Goal: Task Accomplishment & Management: Manage account settings

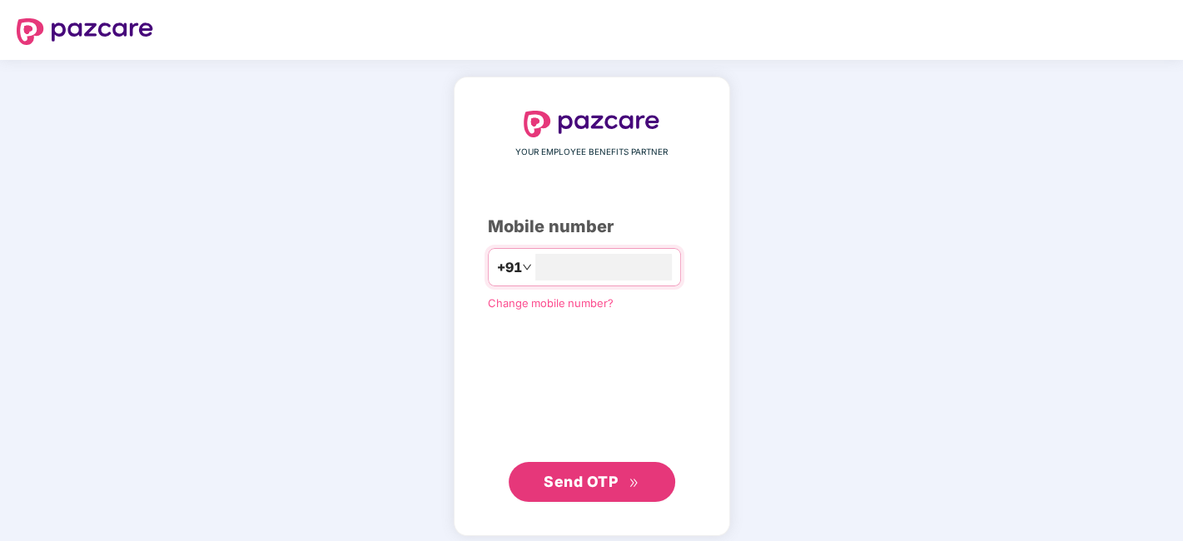
type input "**********"
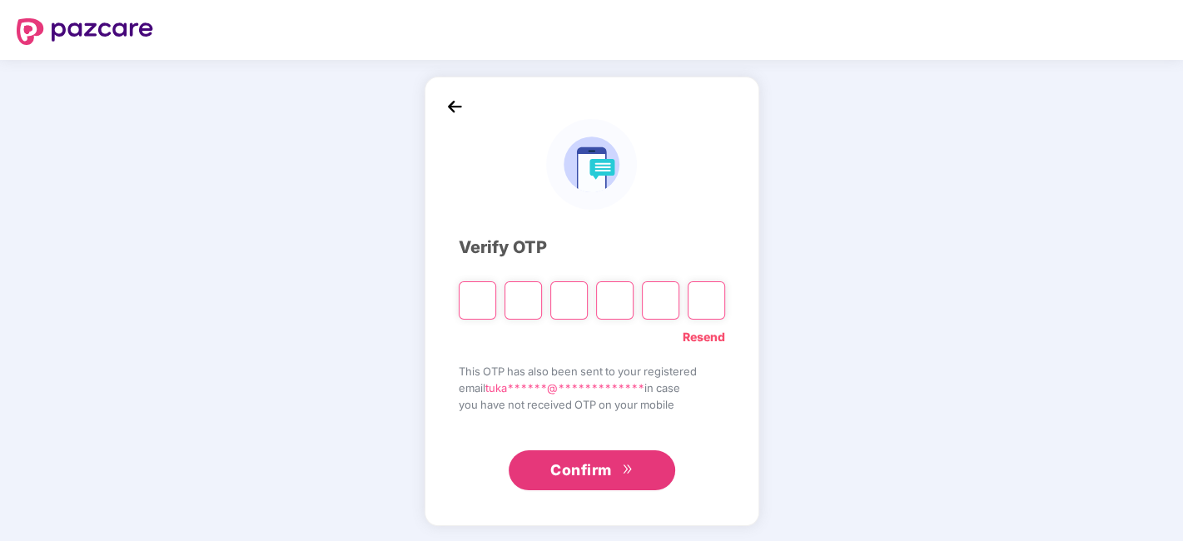
type input "*"
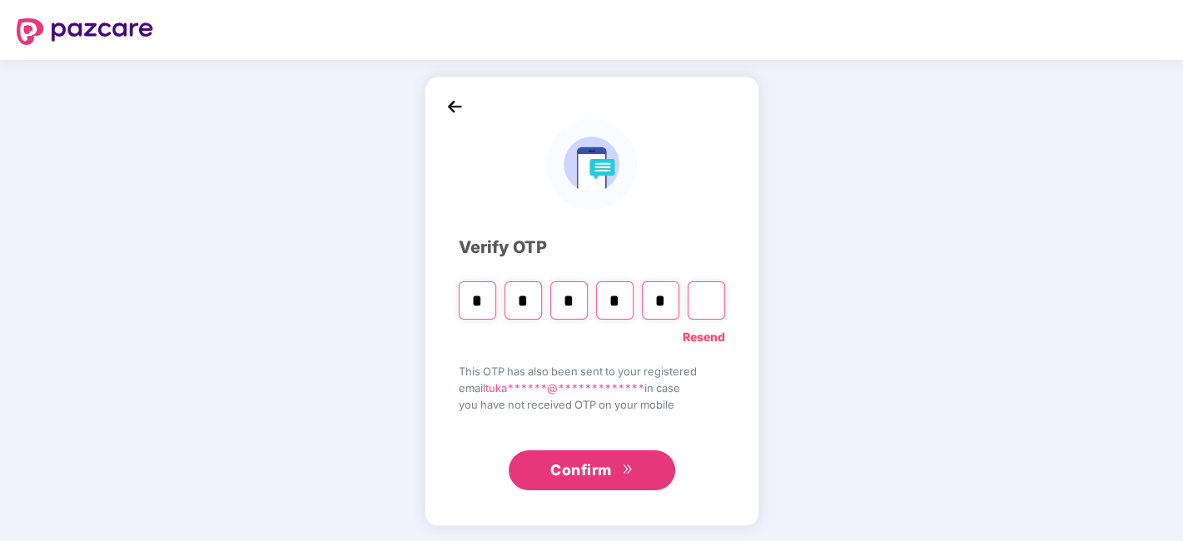
type input "*"
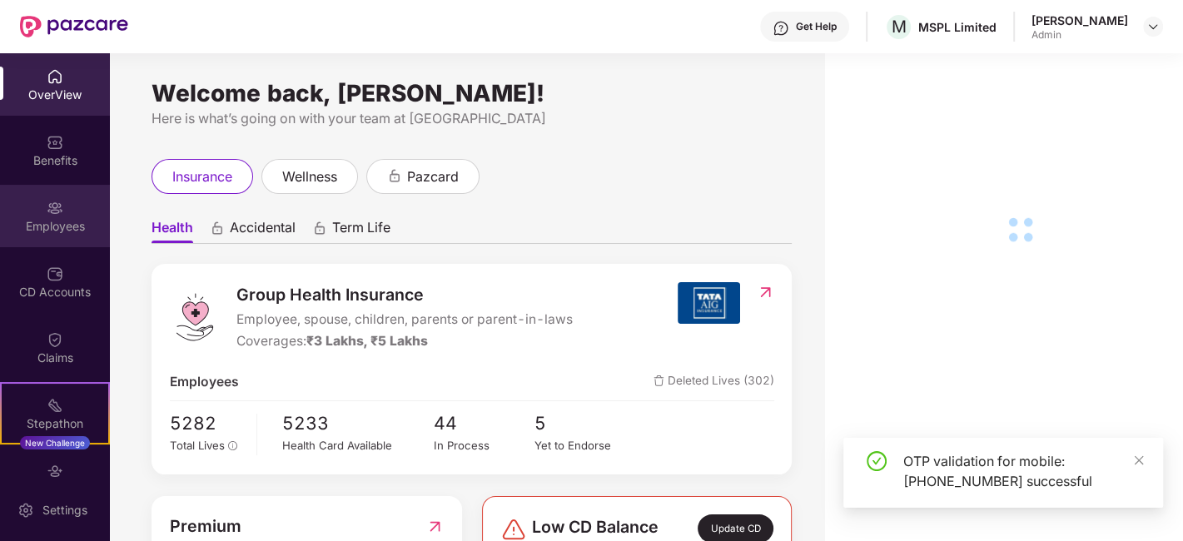
click at [67, 229] on div "Employees" at bounding box center [55, 226] width 110 height 17
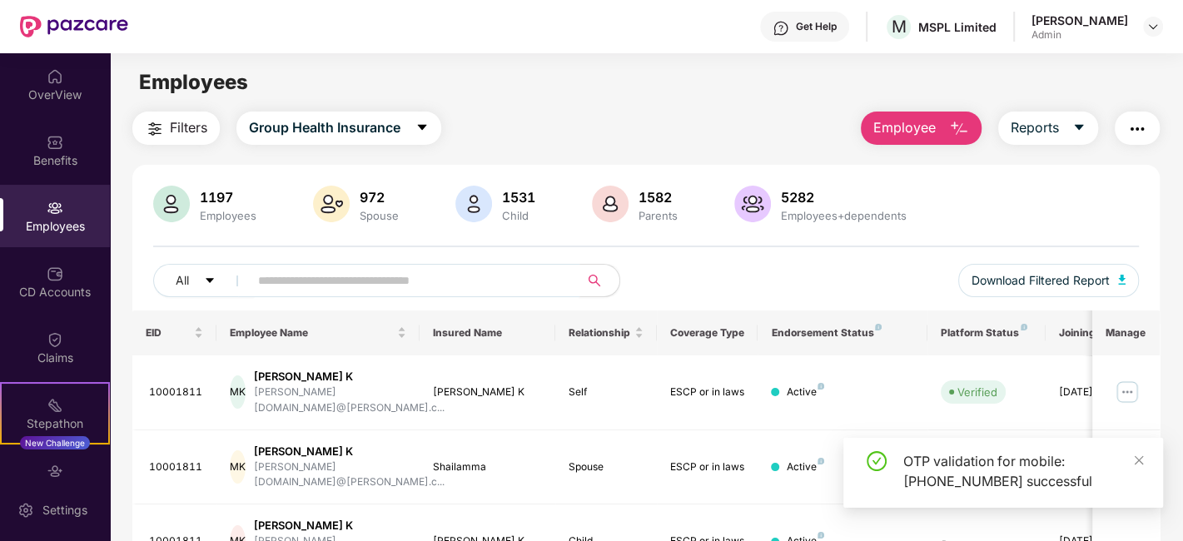
click at [400, 283] on input "text" at bounding box center [407, 280] width 299 height 25
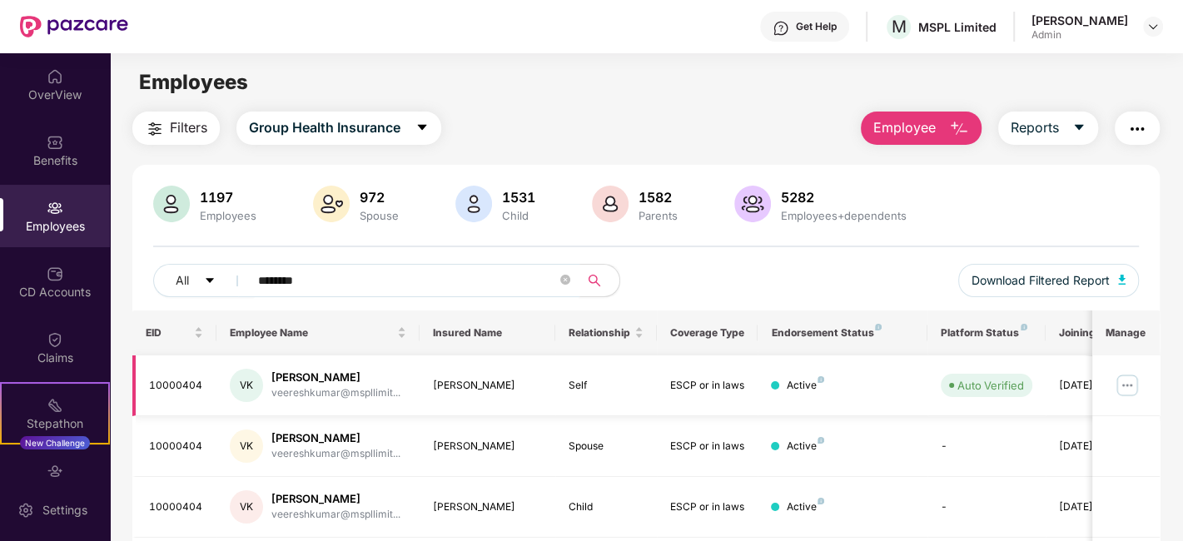
type input "********"
click at [1130, 381] on img at bounding box center [1127, 385] width 27 height 27
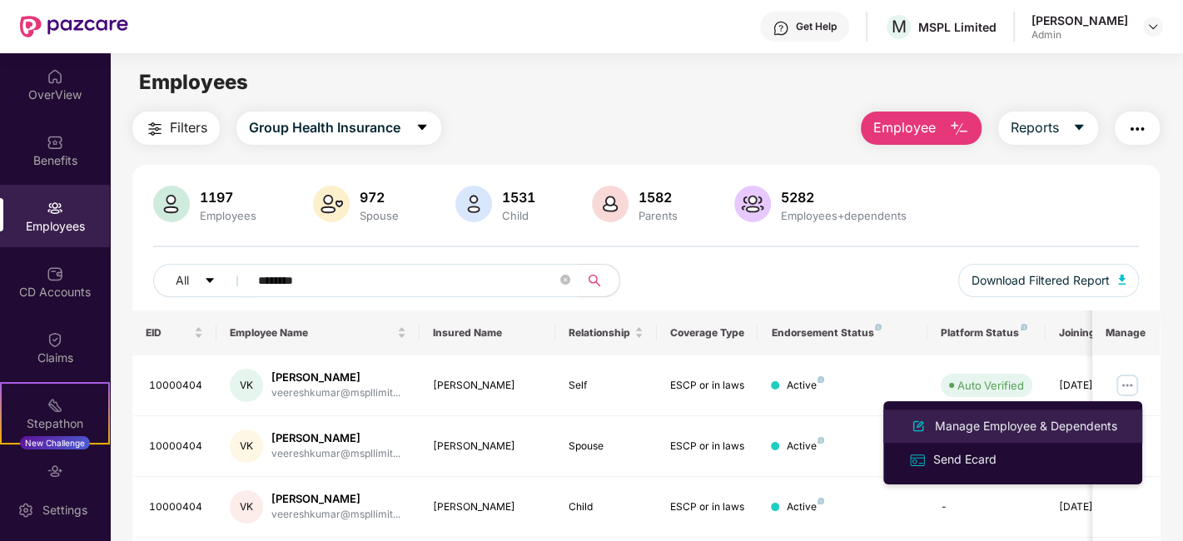
click at [979, 425] on div "Manage Employee & Dependents" at bounding box center [1025, 426] width 189 height 18
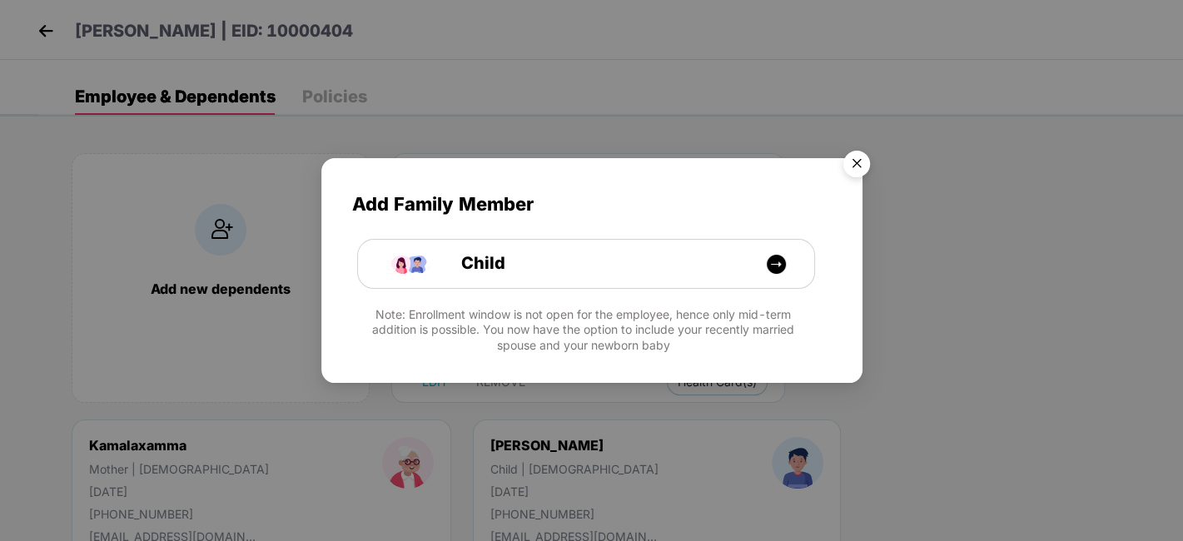
click at [839, 168] on img "Close" at bounding box center [856, 166] width 47 height 47
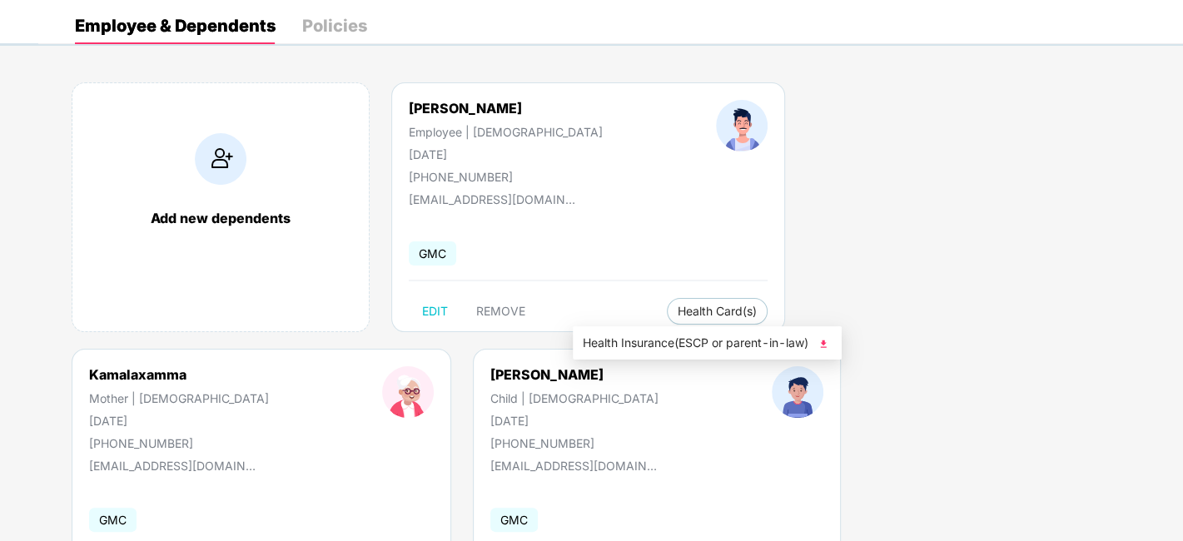
scroll to position [169, 0]
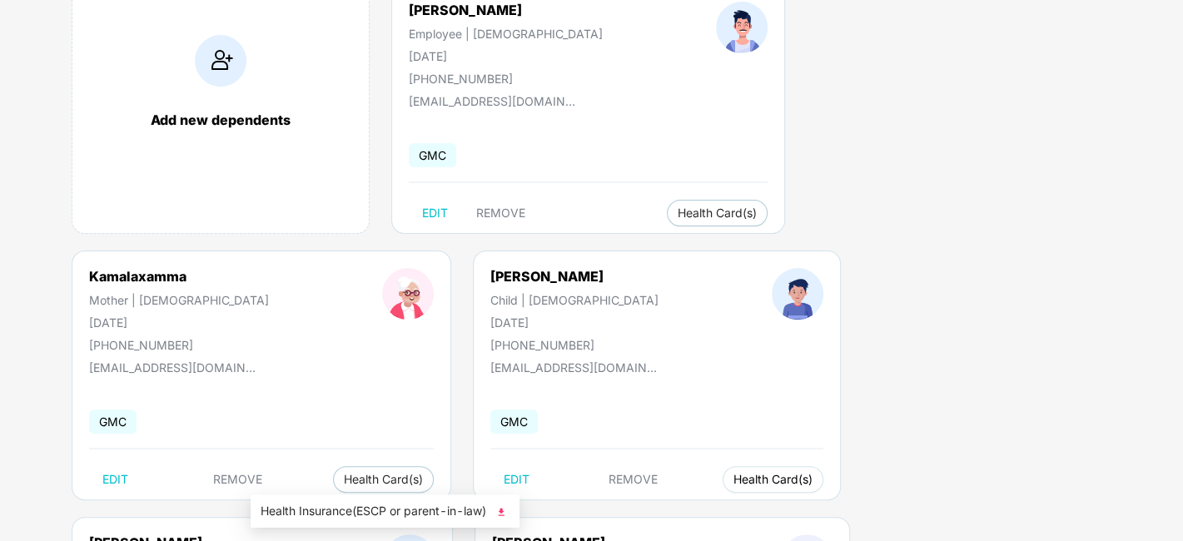
click at [733, 479] on span "Health Card(s)" at bounding box center [772, 479] width 79 height 8
click at [330, 508] on span "Health Insurance(ESCP or parent-in-law)" at bounding box center [385, 511] width 249 height 18
